Goal: Check status: Check status

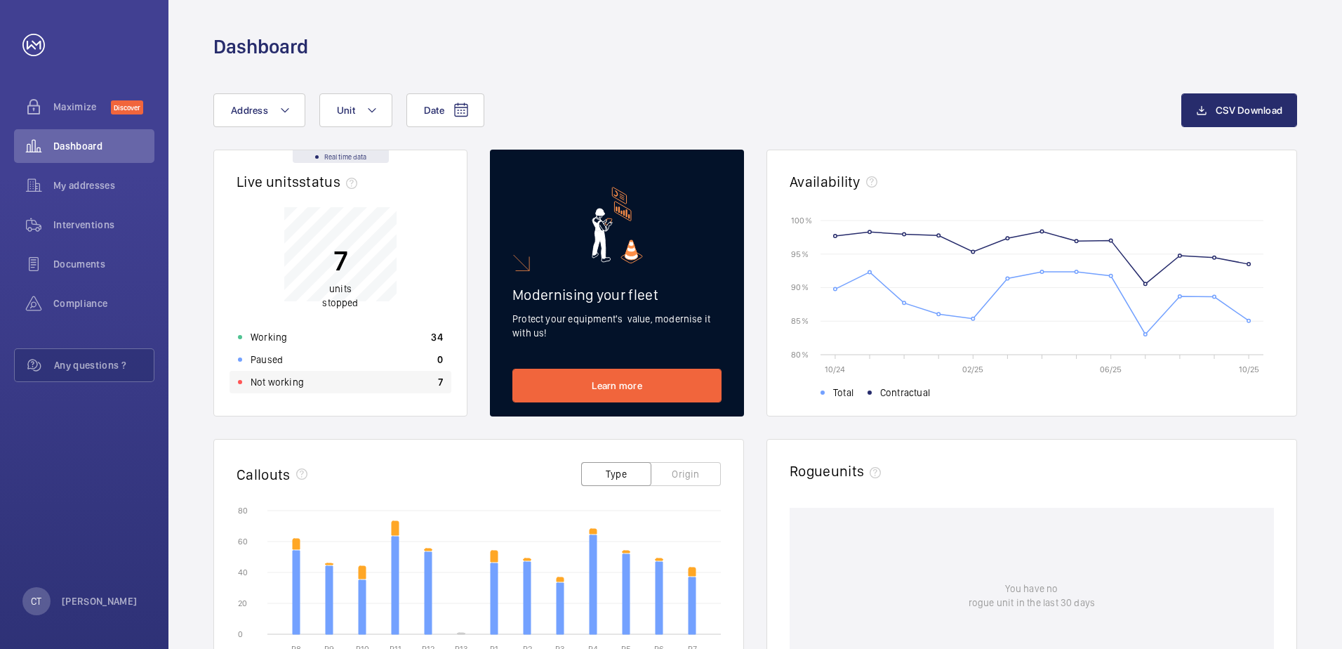
click at [299, 378] on p "Not working" at bounding box center [277, 382] width 53 height 14
